Goal: Information Seeking & Learning: Learn about a topic

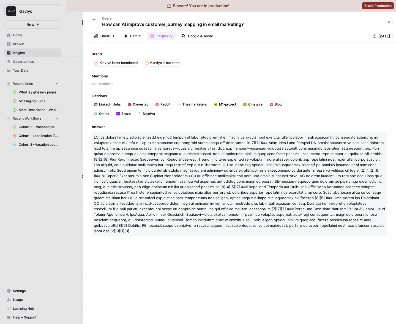
click at [93, 20] on icon "button" at bounding box center [94, 19] width 3 height 3
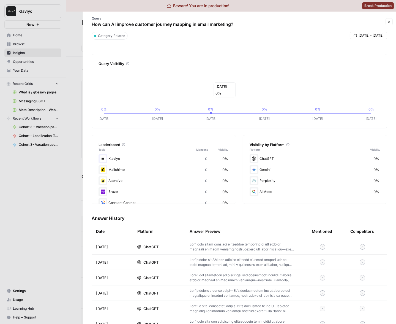
click at [233, 100] on icon "[DATE] Oct [DATE] Oct [DATE] Oct 15 0% 0% 0% 0% 0% 0%" at bounding box center [238, 94] width 279 height 54
click at [211, 243] on p at bounding box center [242, 247] width 105 height 10
